Goal: Check status: Check status

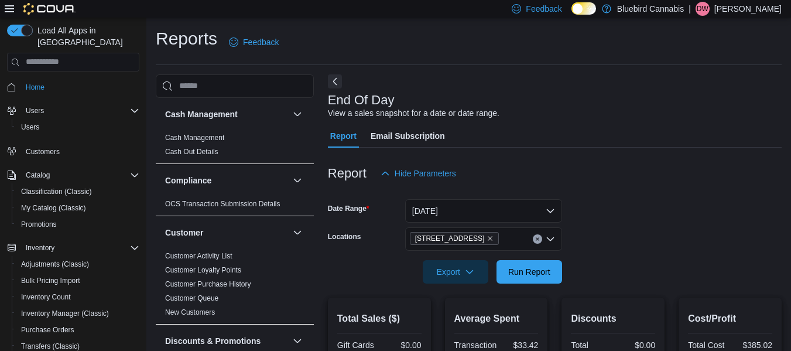
scroll to position [168, 0]
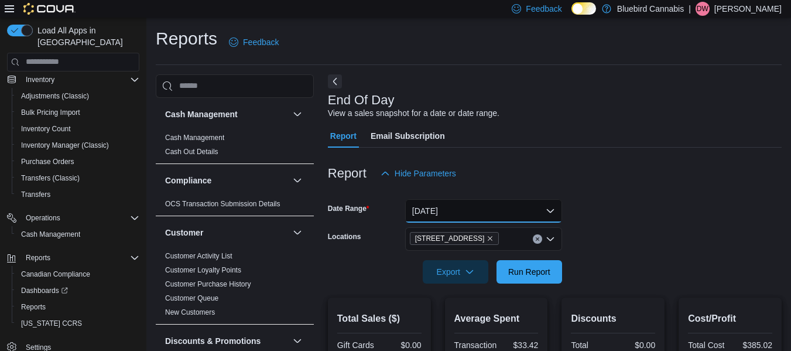
click at [544, 207] on button "[DATE]" at bounding box center [483, 210] width 157 height 23
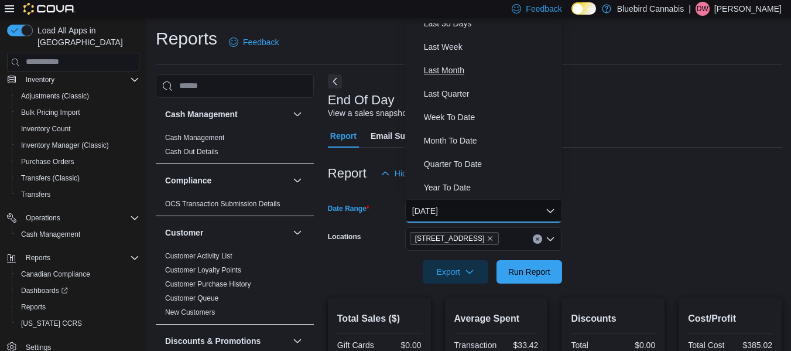
scroll to position [171, 0]
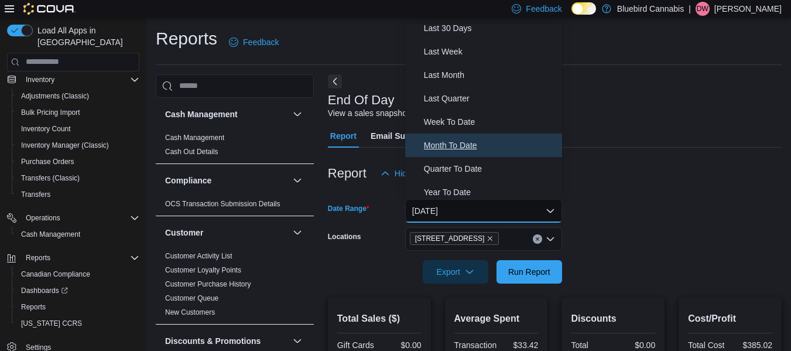
click at [474, 148] on span "Month To Date" at bounding box center [491, 145] width 134 height 14
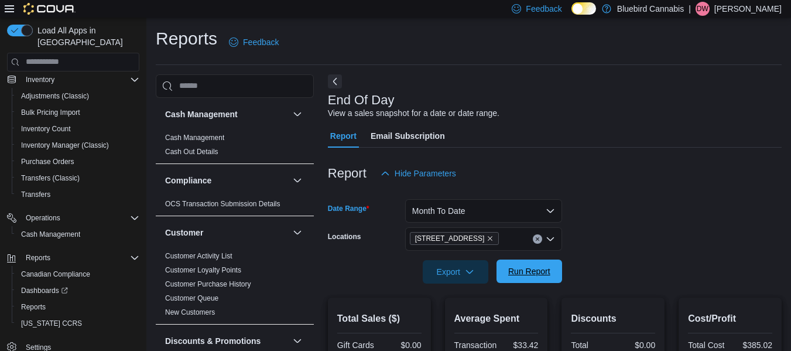
click at [546, 268] on span "Run Report" at bounding box center [529, 271] width 42 height 12
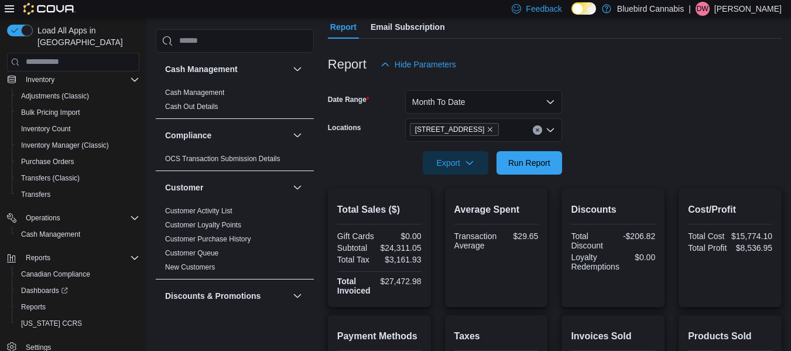
scroll to position [107, 0]
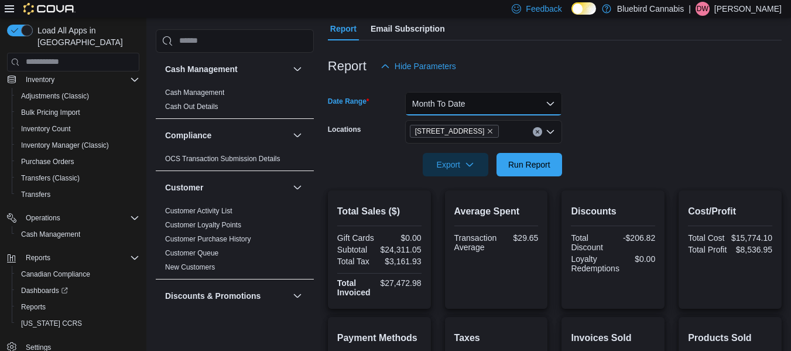
click at [509, 110] on button "Month To Date" at bounding box center [483, 103] width 157 height 23
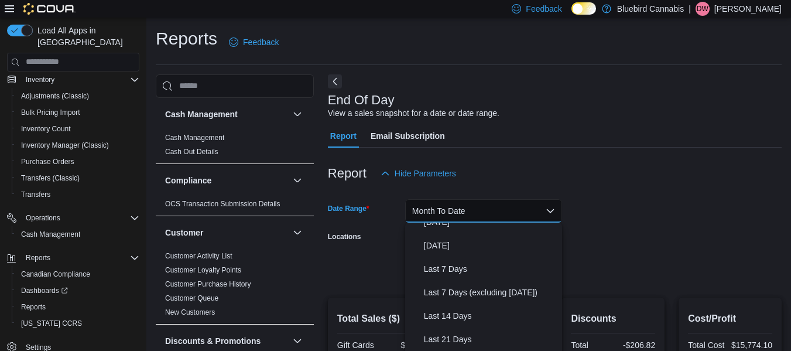
scroll to position [0, 0]
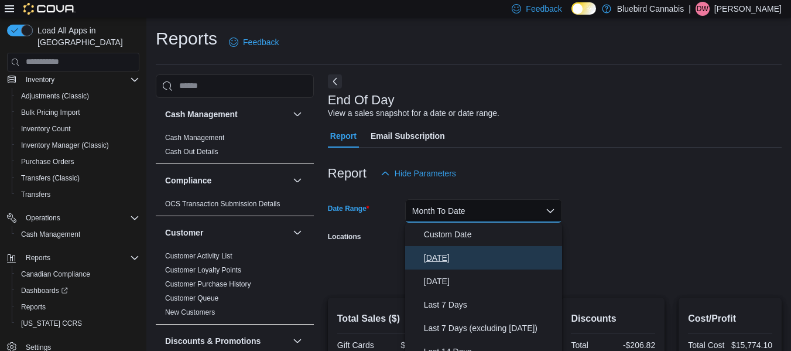
click at [444, 248] on button "[DATE]" at bounding box center [483, 257] width 157 height 23
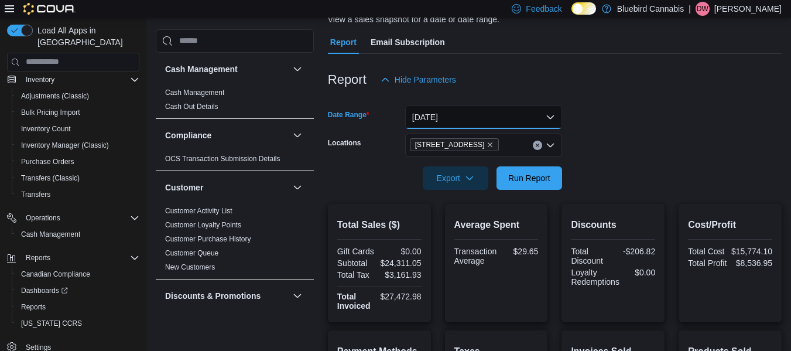
scroll to position [96, 0]
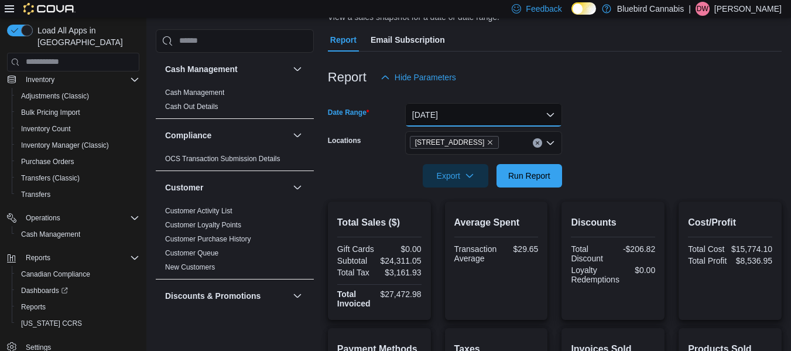
click at [517, 110] on button "[DATE]" at bounding box center [483, 114] width 157 height 23
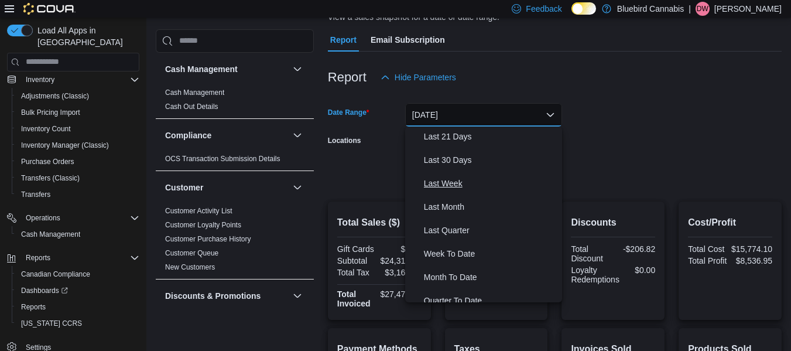
scroll to position [176, 0]
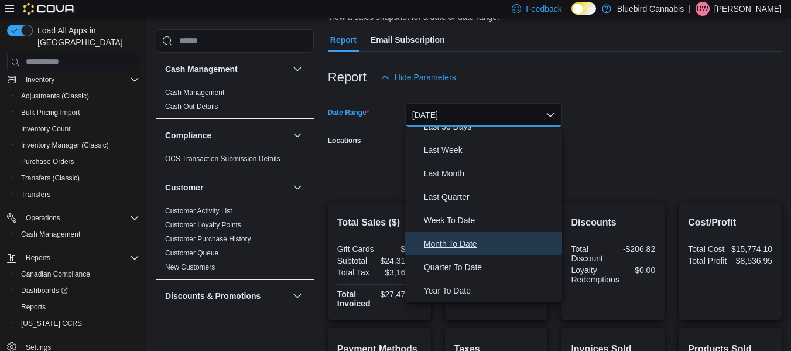
click at [451, 237] on span "Month To Date" at bounding box center [491, 244] width 134 height 14
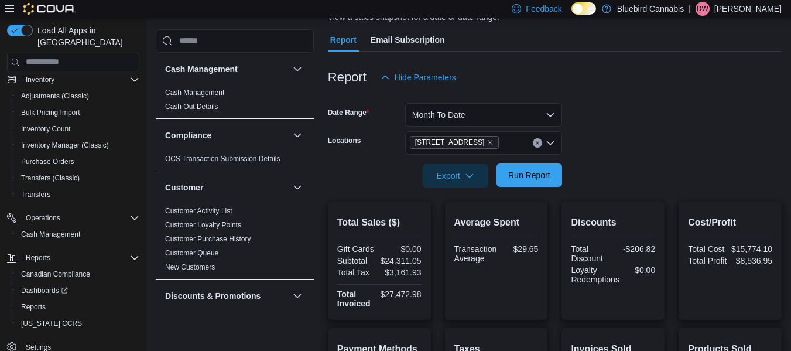
click at [514, 177] on span "Run Report" at bounding box center [529, 175] width 42 height 12
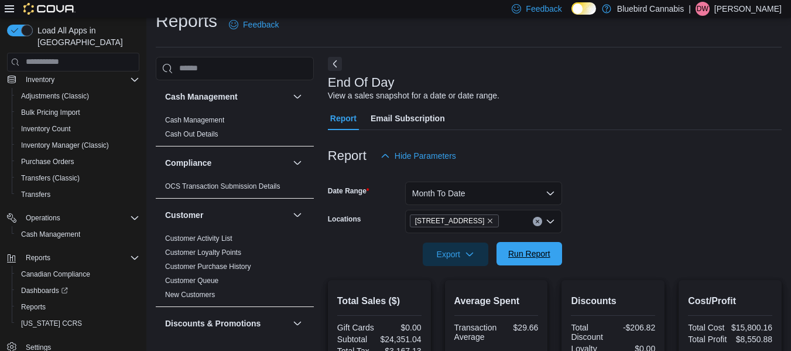
scroll to position [17, 0]
drag, startPoint x: 514, startPoint y: 177, endPoint x: 515, endPoint y: 208, distance: 30.5
click at [515, 208] on form "Date Range Month To Date Locations [STREET_ADDRESS] Export Run Report" at bounding box center [555, 217] width 454 height 98
click at [515, 196] on button "Month To Date" at bounding box center [483, 193] width 157 height 23
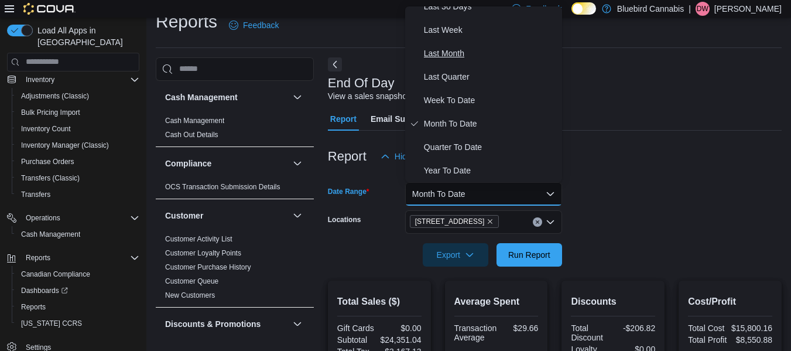
scroll to position [0, 0]
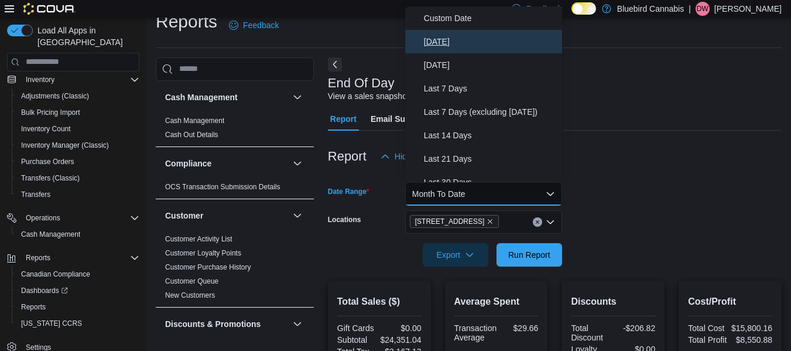
click at [449, 38] on span "[DATE]" at bounding box center [491, 42] width 134 height 14
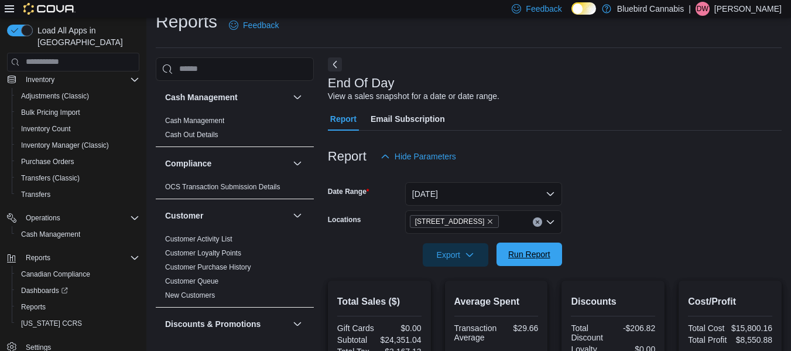
click at [530, 260] on span "Run Report" at bounding box center [530, 253] width 52 height 23
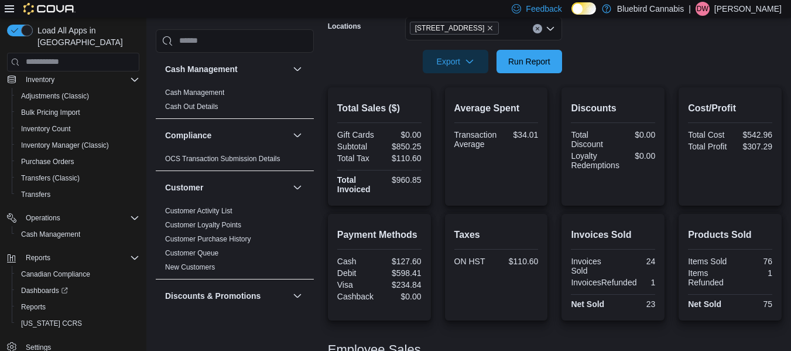
scroll to position [207, 0]
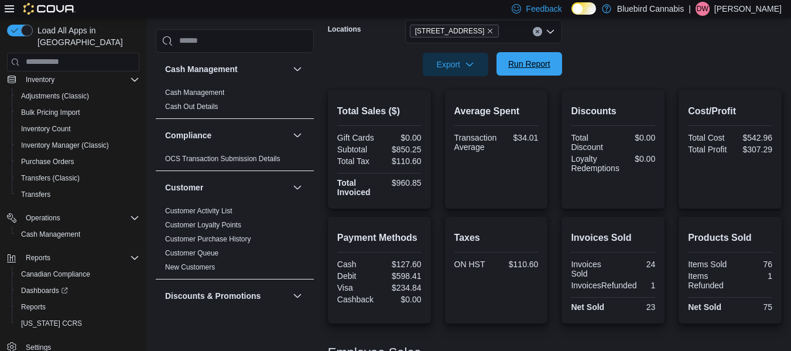
click at [523, 69] on span "Run Report" at bounding box center [529, 64] width 42 height 12
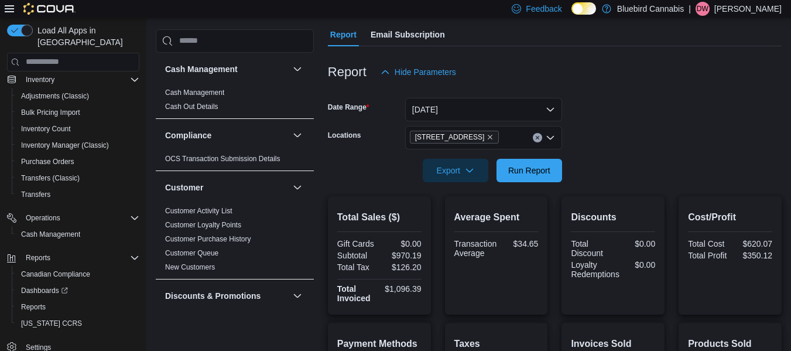
scroll to position [101, 0]
click at [516, 176] on span "Run Report" at bounding box center [529, 171] width 42 height 12
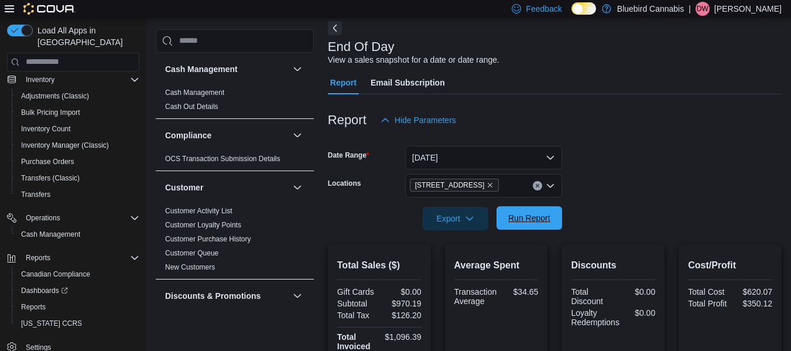
scroll to position [52, 0]
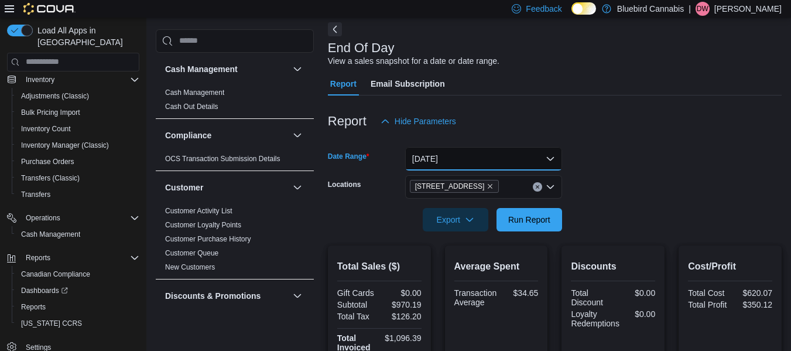
click at [524, 160] on button "[DATE]" at bounding box center [483, 158] width 157 height 23
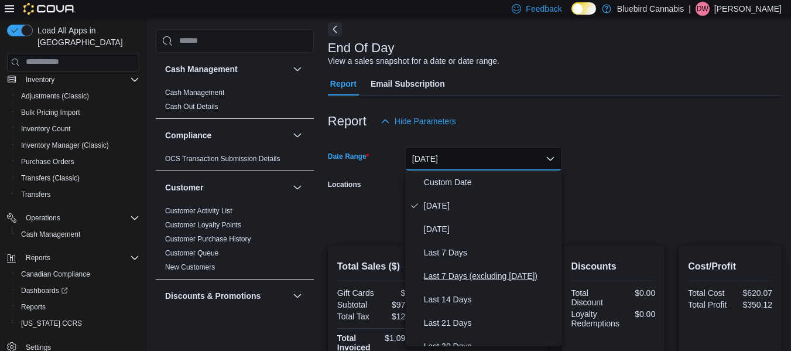
scroll to position [176, 0]
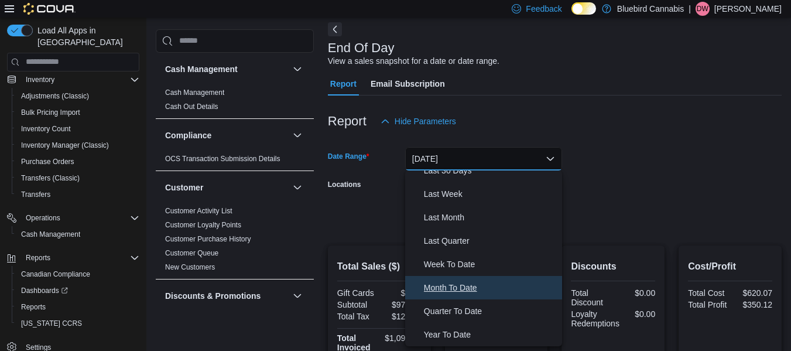
click at [471, 292] on span "Month To Date" at bounding box center [491, 288] width 134 height 14
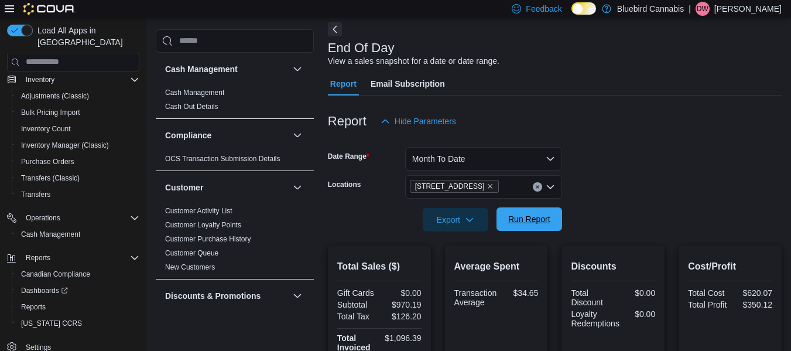
click at [531, 221] on span "Run Report" at bounding box center [529, 219] width 42 height 12
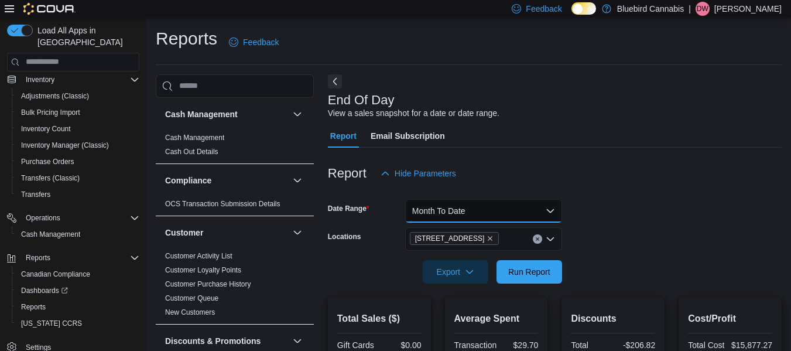
click at [553, 218] on button "Month To Date" at bounding box center [483, 210] width 157 height 23
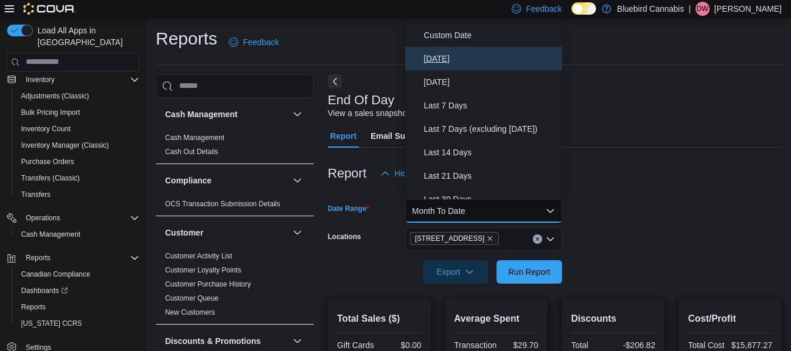
click at [461, 56] on span "[DATE]" at bounding box center [491, 59] width 134 height 14
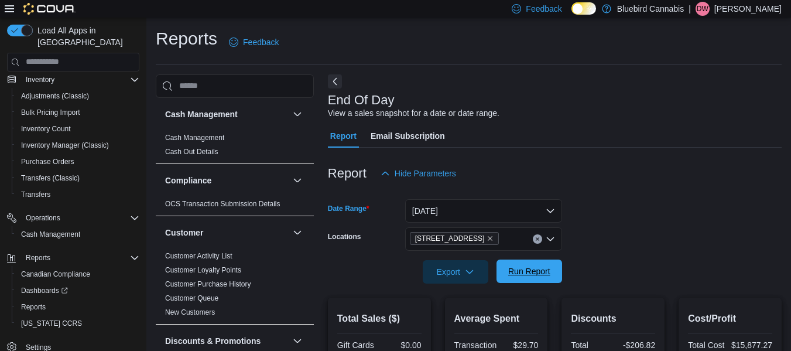
click at [532, 277] on span "Run Report" at bounding box center [529, 271] width 42 height 12
click at [549, 269] on span "Run Report" at bounding box center [529, 271] width 42 height 12
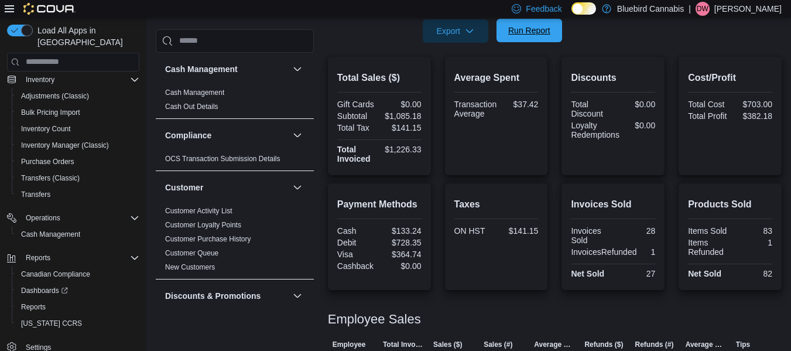
scroll to position [301, 0]
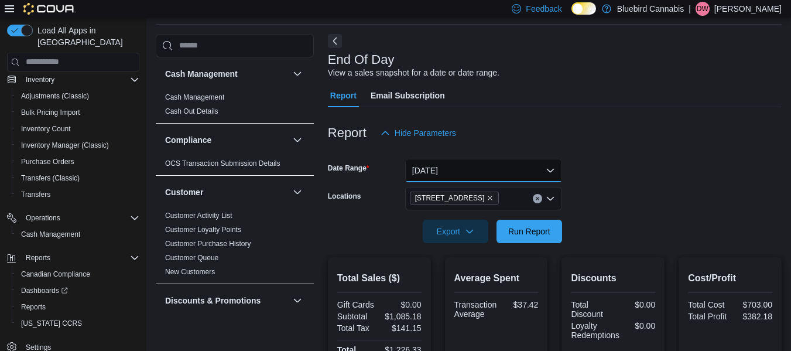
click at [545, 167] on button "[DATE]" at bounding box center [483, 170] width 157 height 23
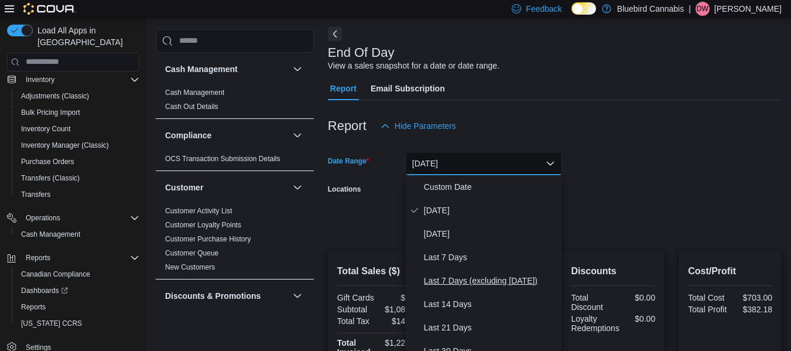
scroll to position [176, 0]
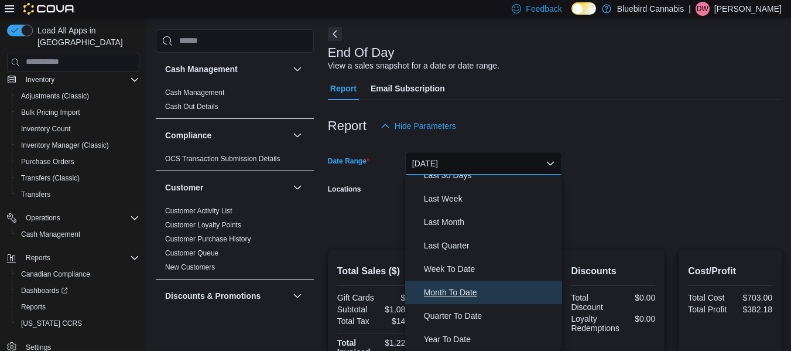
click at [450, 290] on span "Month To Date" at bounding box center [491, 292] width 134 height 14
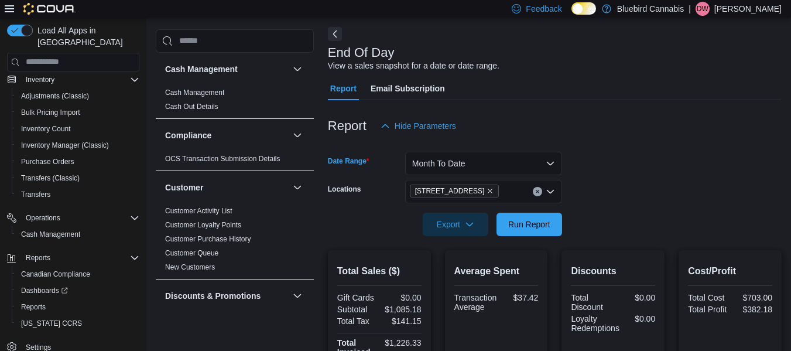
click at [526, 210] on div at bounding box center [555, 207] width 454 height 9
click at [530, 232] on span "Run Report" at bounding box center [530, 223] width 52 height 23
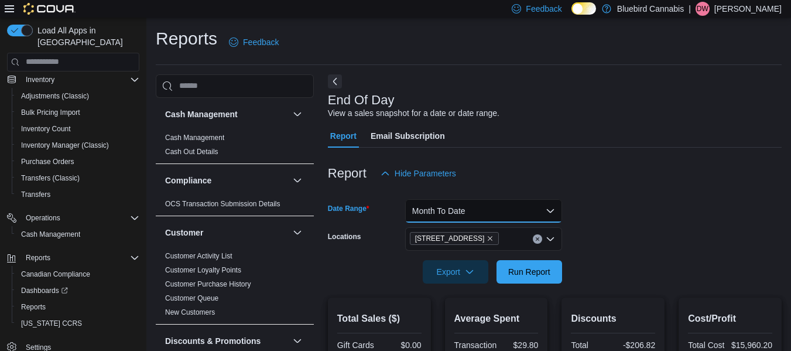
click at [543, 206] on button "Month To Date" at bounding box center [483, 210] width 157 height 23
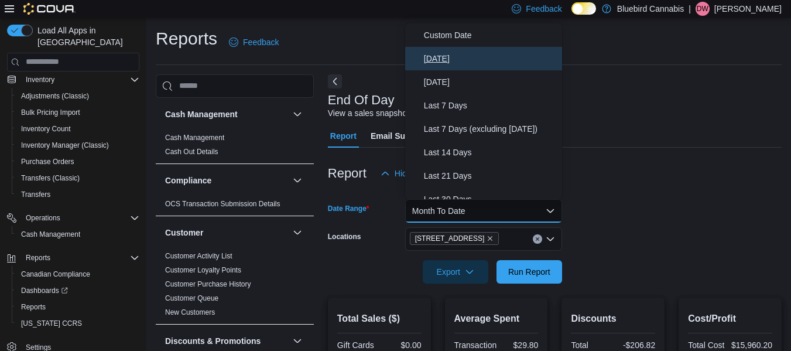
click at [457, 61] on span "[DATE]" at bounding box center [491, 59] width 134 height 14
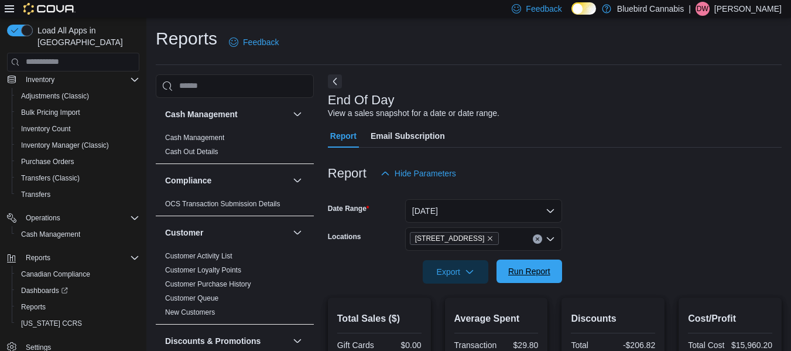
click at [518, 275] on span "Run Report" at bounding box center [529, 271] width 42 height 12
click at [515, 265] on span "Run Report" at bounding box center [530, 270] width 52 height 23
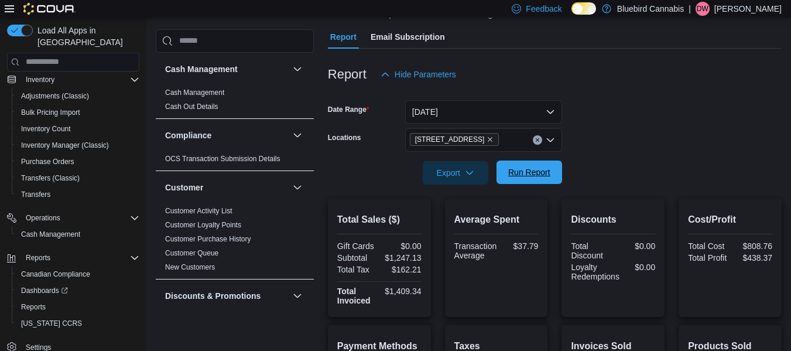
scroll to position [98, 0]
click at [541, 183] on span "Run Report" at bounding box center [530, 173] width 52 height 23
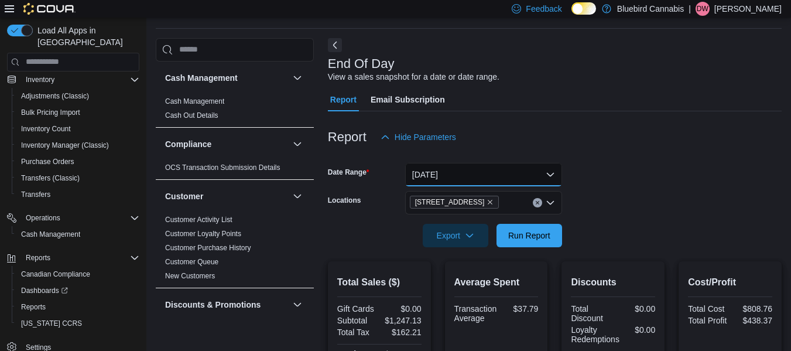
click at [541, 167] on button "[DATE]" at bounding box center [483, 174] width 157 height 23
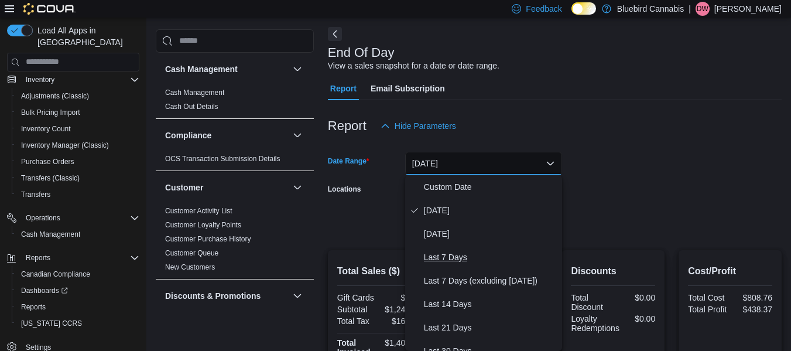
scroll to position [176, 0]
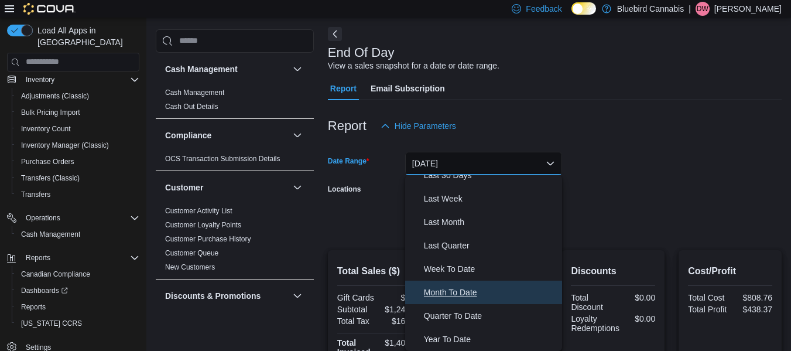
click at [467, 293] on span "Month To Date" at bounding box center [491, 292] width 134 height 14
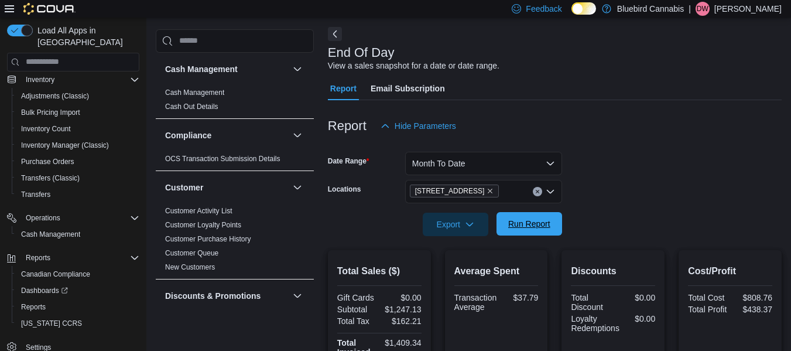
click at [539, 217] on span "Run Report" at bounding box center [530, 223] width 52 height 23
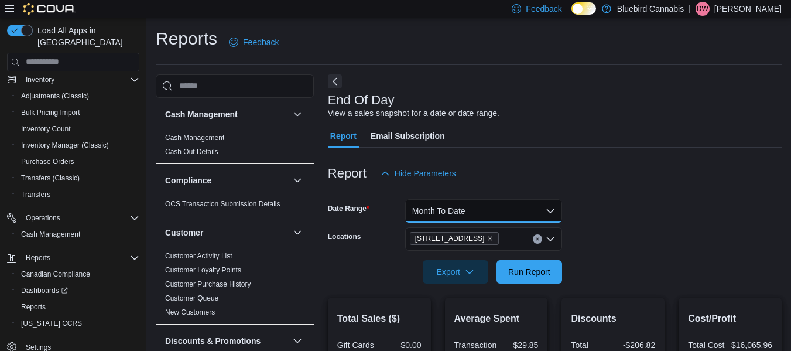
click at [538, 210] on button "Month To Date" at bounding box center [483, 210] width 157 height 23
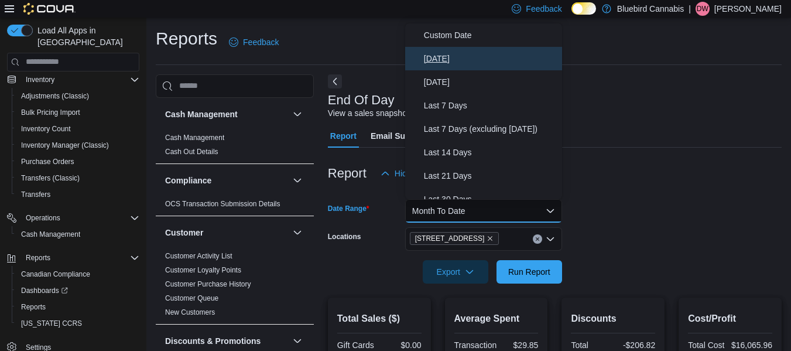
click at [472, 60] on span "[DATE]" at bounding box center [491, 59] width 134 height 14
